Goal: Navigation & Orientation: Find specific page/section

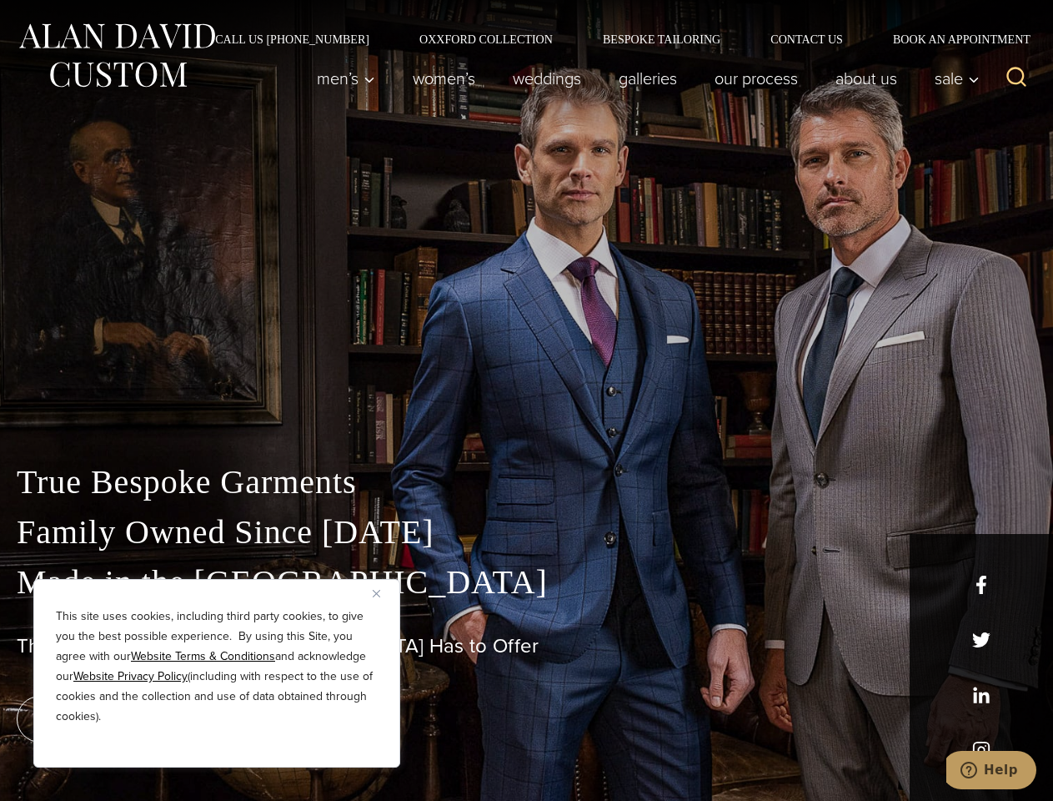
click at [526, 400] on div "True Bespoke Garments Family Owned Since [DATE] Made in [GEOGRAPHIC_DATA] The B…" at bounding box center [526, 587] width 1053 height 427
click at [383, 593] on button "Close" at bounding box center [383, 593] width 20 height 20
click at [217, 745] on div "True Bespoke Garments Family Owned Since [DATE] Made in [GEOGRAPHIC_DATA] The B…" at bounding box center [526, 629] width 1053 height 344
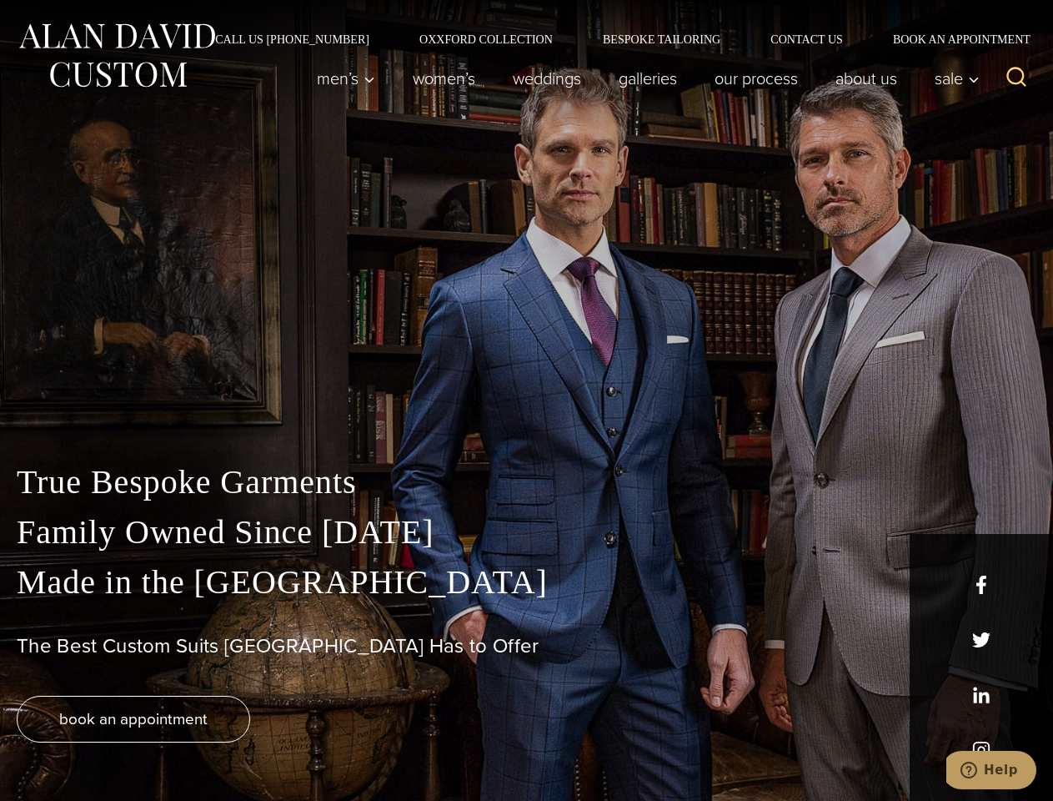
click at [1017, 78] on icon "Search" at bounding box center [1017, 77] width 24 height 24
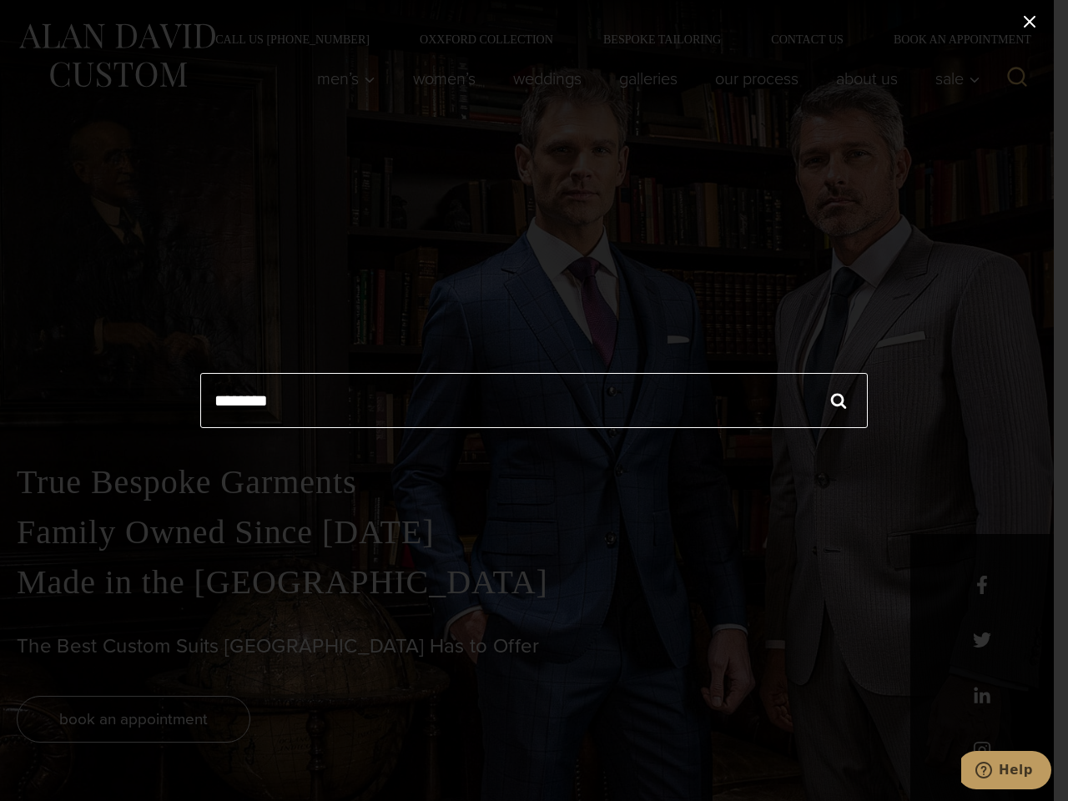
click at [992, 770] on icon "Help" at bounding box center [983, 769] width 17 height 17
